Goal: Task Accomplishment & Management: Complete application form

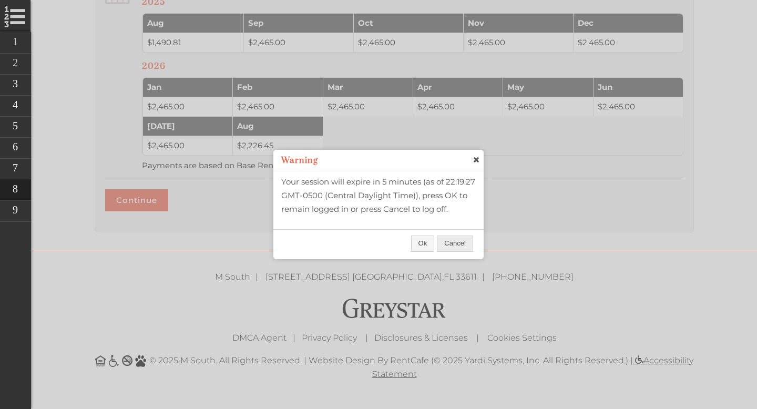
scroll to position [831, 0]
click at [475, 161] on span "close" at bounding box center [475, 159] width 8 height 11
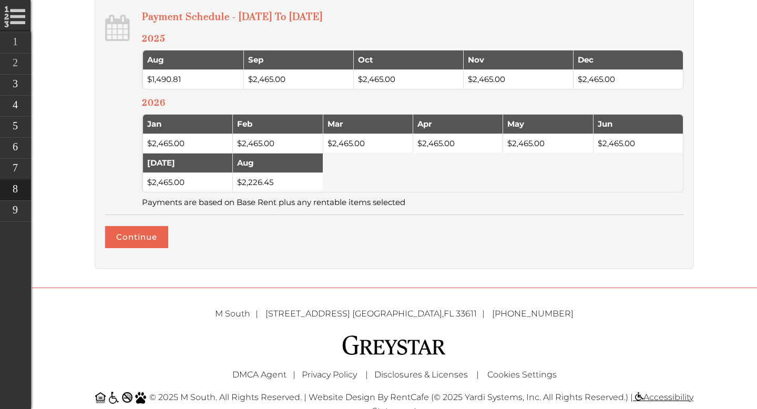
scroll to position [810, 0]
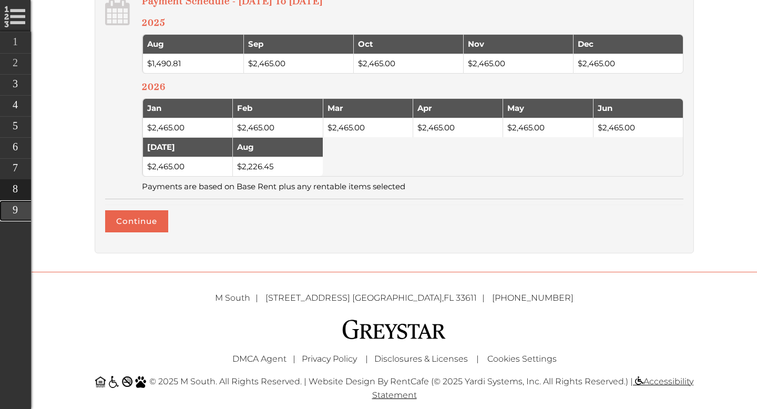
click at [19, 212] on link "Lease Creation" at bounding box center [88, 210] width 179 height 21
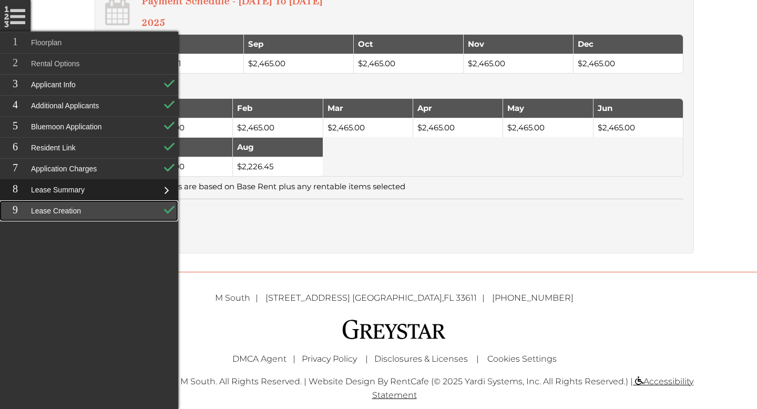
click at [111, 210] on link "Lease Creation" at bounding box center [88, 210] width 179 height 21
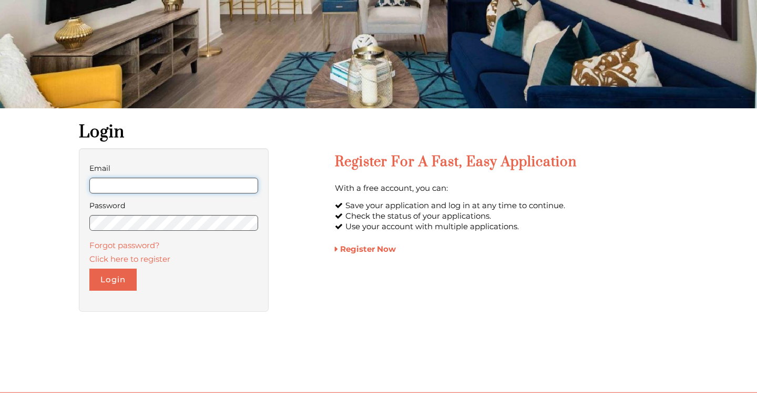
scroll to position [196, 0]
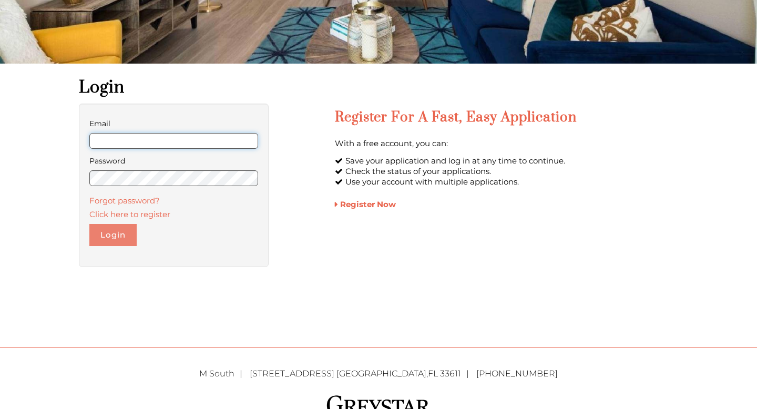
type input "**********"
click at [114, 230] on button "Login" at bounding box center [112, 235] width 47 height 22
